Goal: Transaction & Acquisition: Purchase product/service

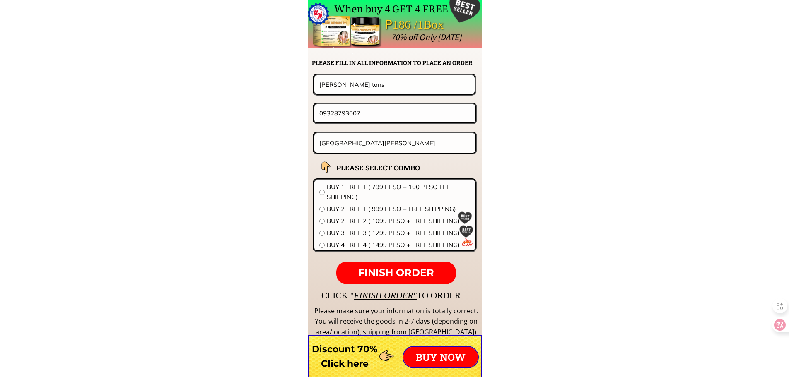
scroll to position [6496, 0]
paste input "065061528"
type input "09065061528"
drag, startPoint x: 337, startPoint y: 84, endPoint x: 167, endPoint y: 83, distance: 169.7
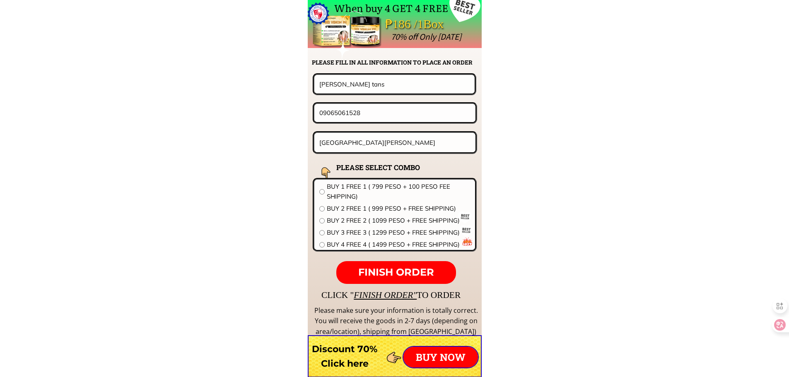
paste input "[PERSON_NAME]"
type input "[PERSON_NAME]"
click at [390, 153] on div "[GEOGRAPHIC_DATA][PERSON_NAME]" at bounding box center [395, 142] width 165 height 23
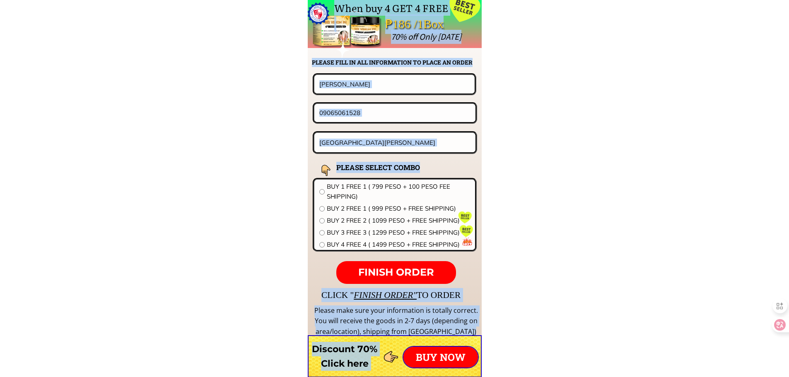
click at [393, 147] on input "[GEOGRAPHIC_DATA][PERSON_NAME]" at bounding box center [395, 142] width 156 height 19
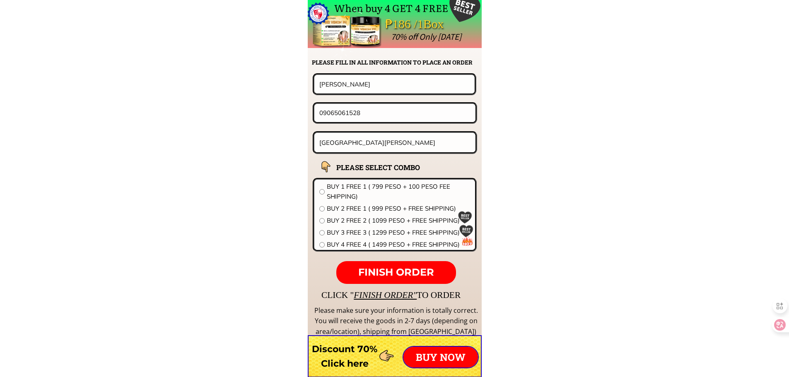
paste input "Phase2 Blk73 Lot21 17st Madapdap Ressettlement, [GEOGRAPHIC_DATA] [GEOGRAPHIC_D…"
type input "Phase2 Blk73 Lot21 17st Madapdap Ressettlement, [GEOGRAPHIC_DATA] [GEOGRAPHIC_D…"
click at [346, 217] on span "BUY 2 FREE 2 ( 1099 PESO + FREE SHIPPING)" at bounding box center [398, 221] width 143 height 10
radio input "true"
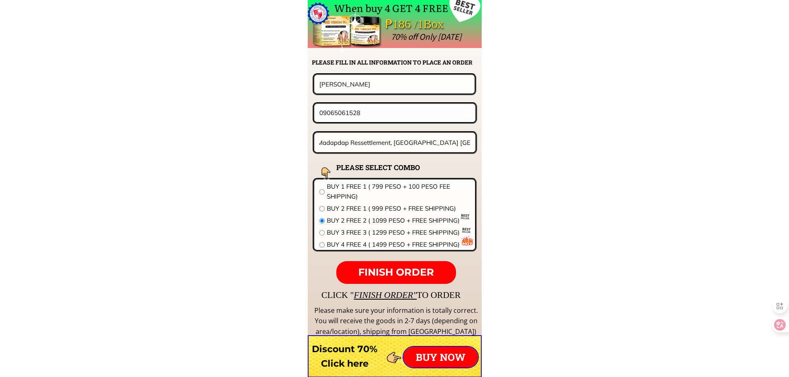
scroll to position [0, 0]
click at [384, 265] on p "FINISH ORDER" at bounding box center [395, 272] width 119 height 23
